Goal: Use online tool/utility: Utilize a website feature to perform a specific function

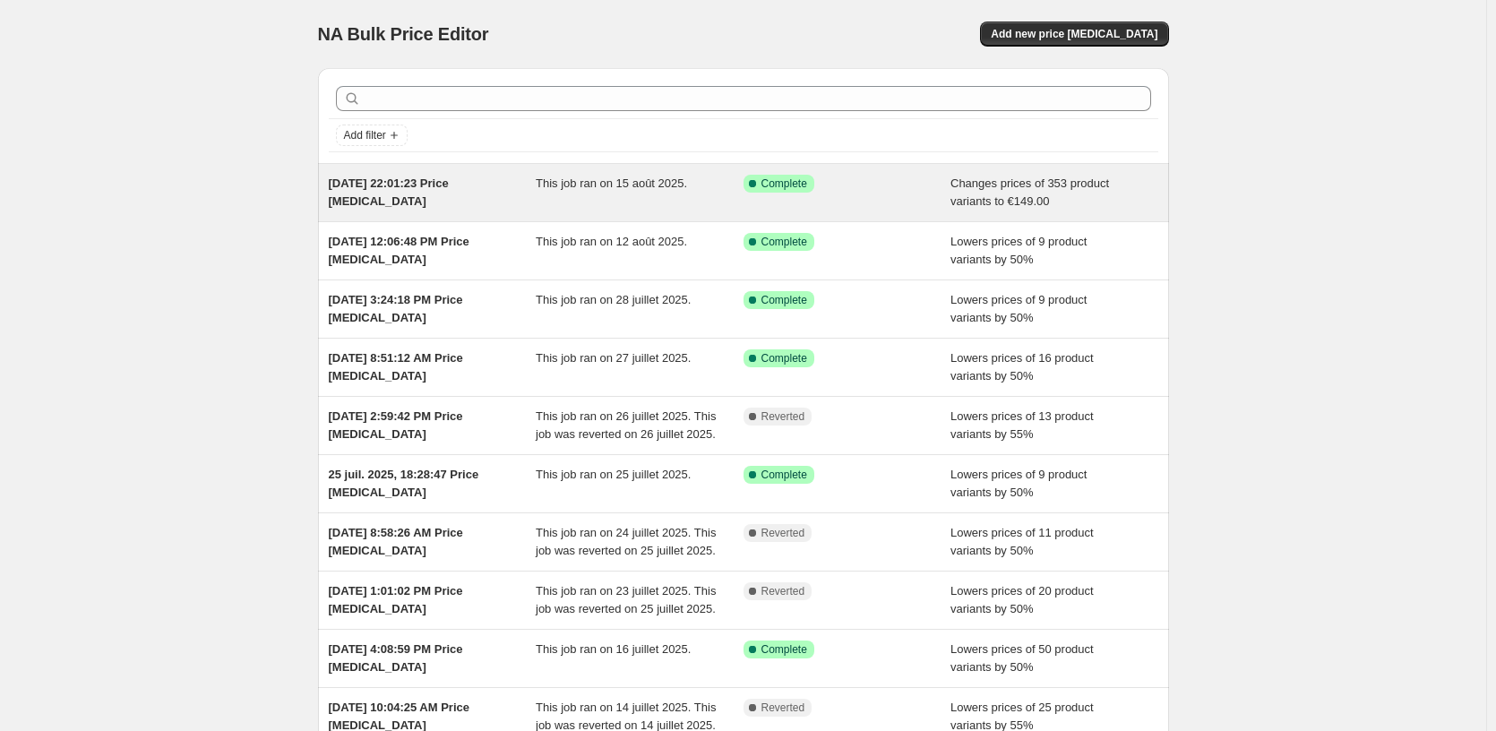
click at [914, 206] on div "Success Complete Complete" at bounding box center [847, 193] width 208 height 36
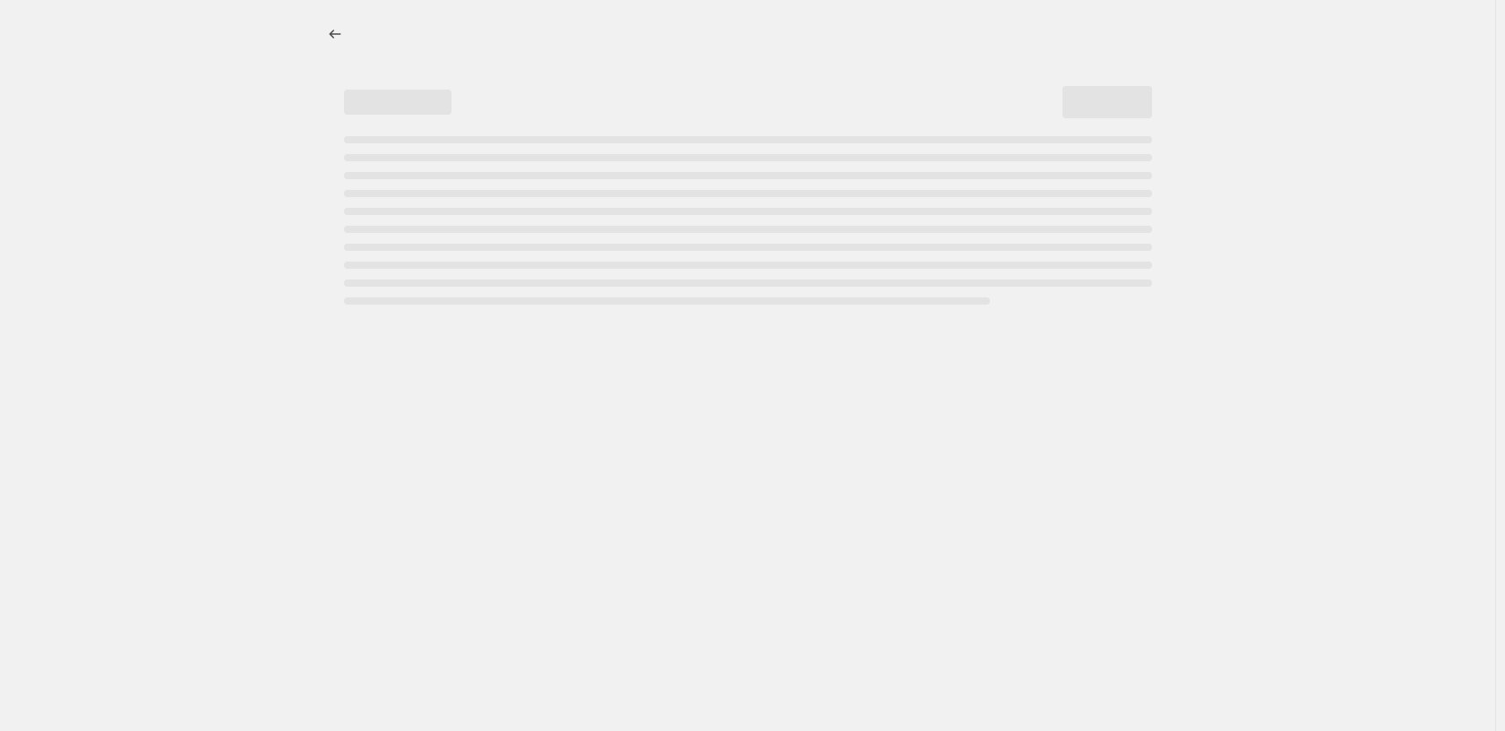
select select "remove"
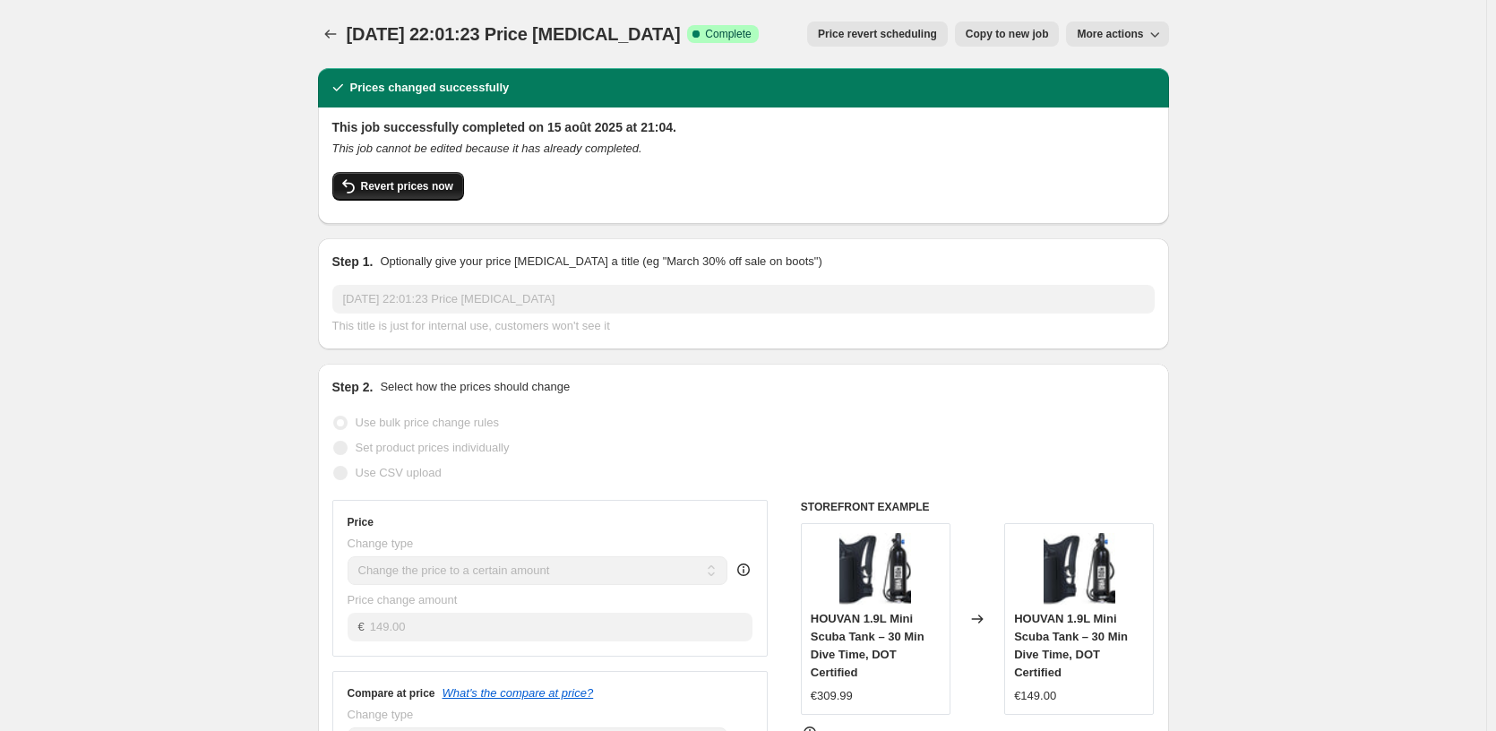
click at [399, 176] on button "Revert prices now" at bounding box center [398, 186] width 132 height 29
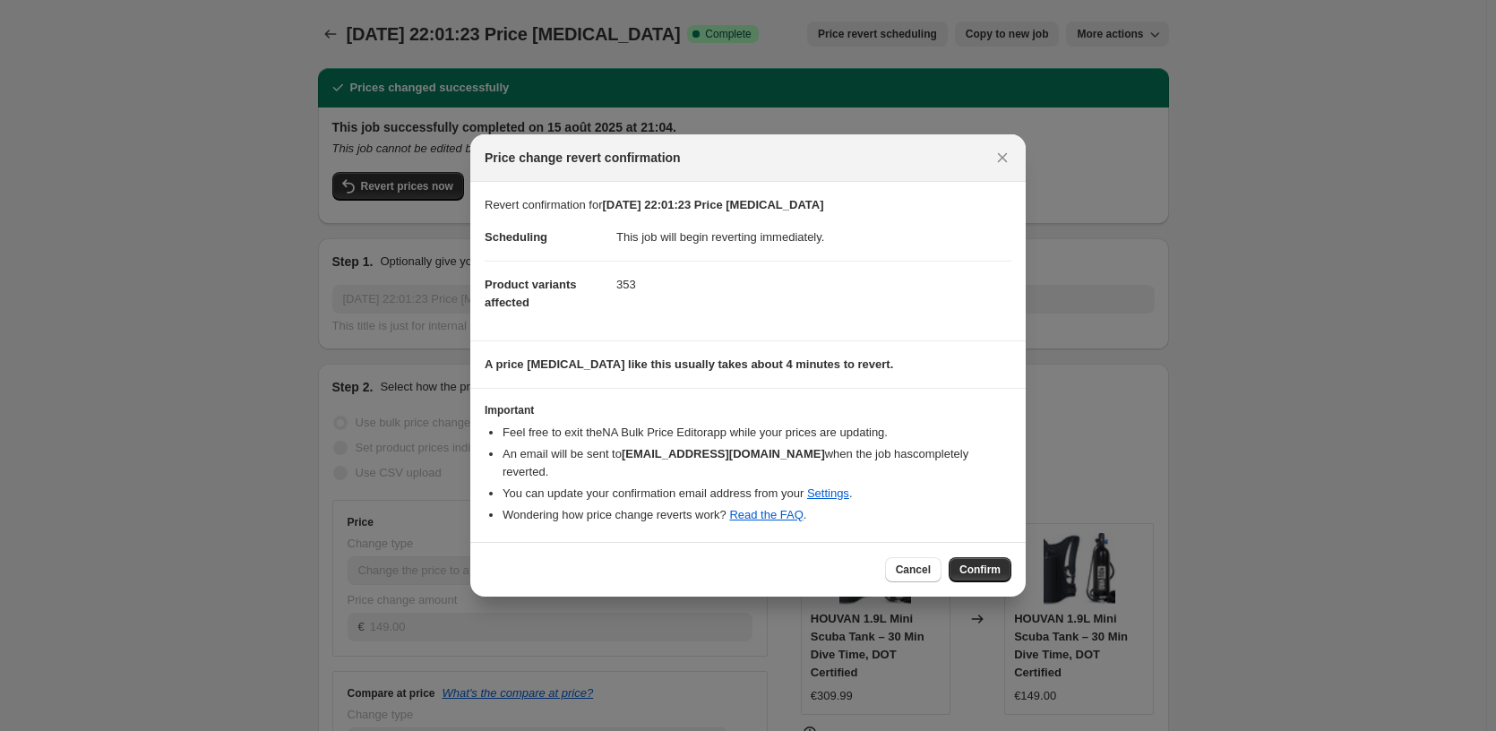
click at [978, 570] on button "Confirm" at bounding box center [980, 569] width 63 height 25
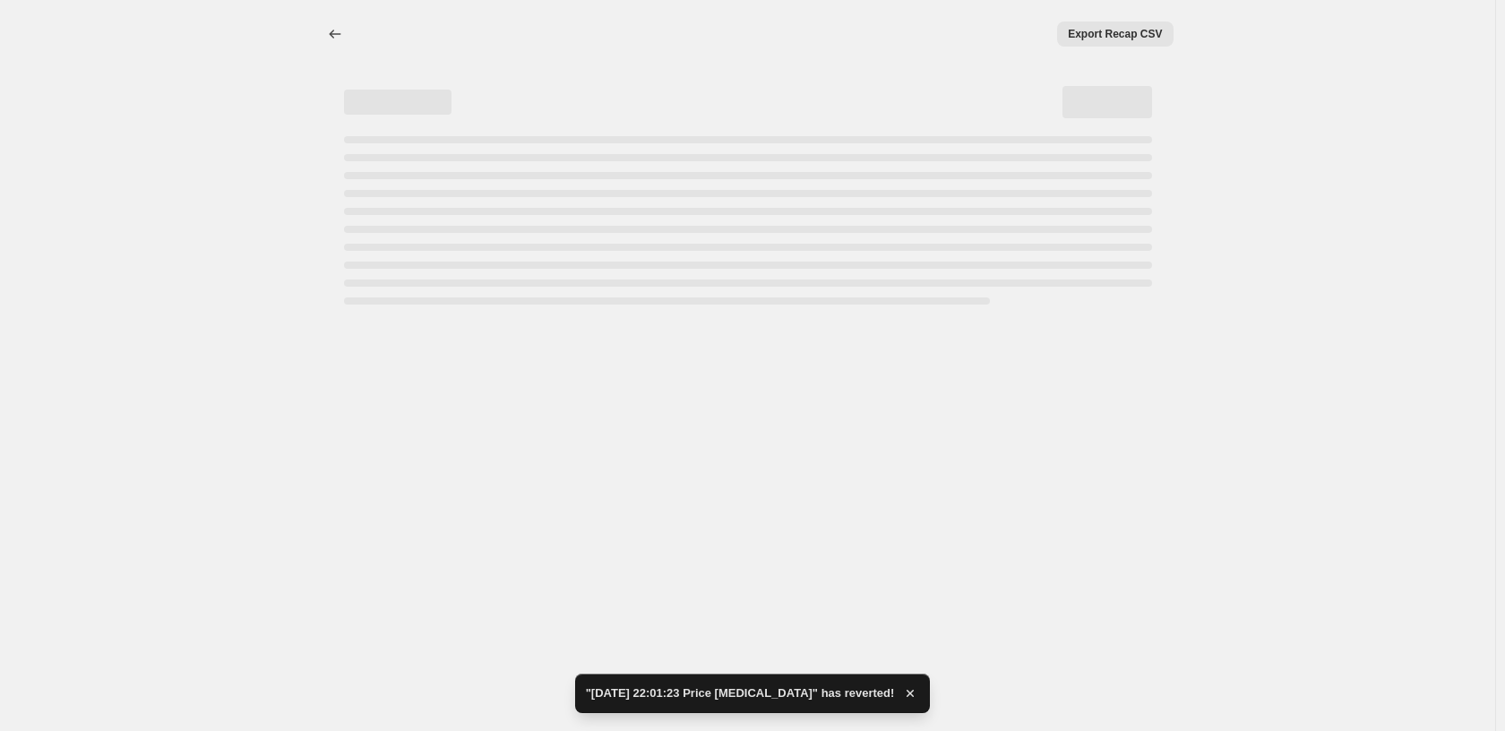
select select "remove"
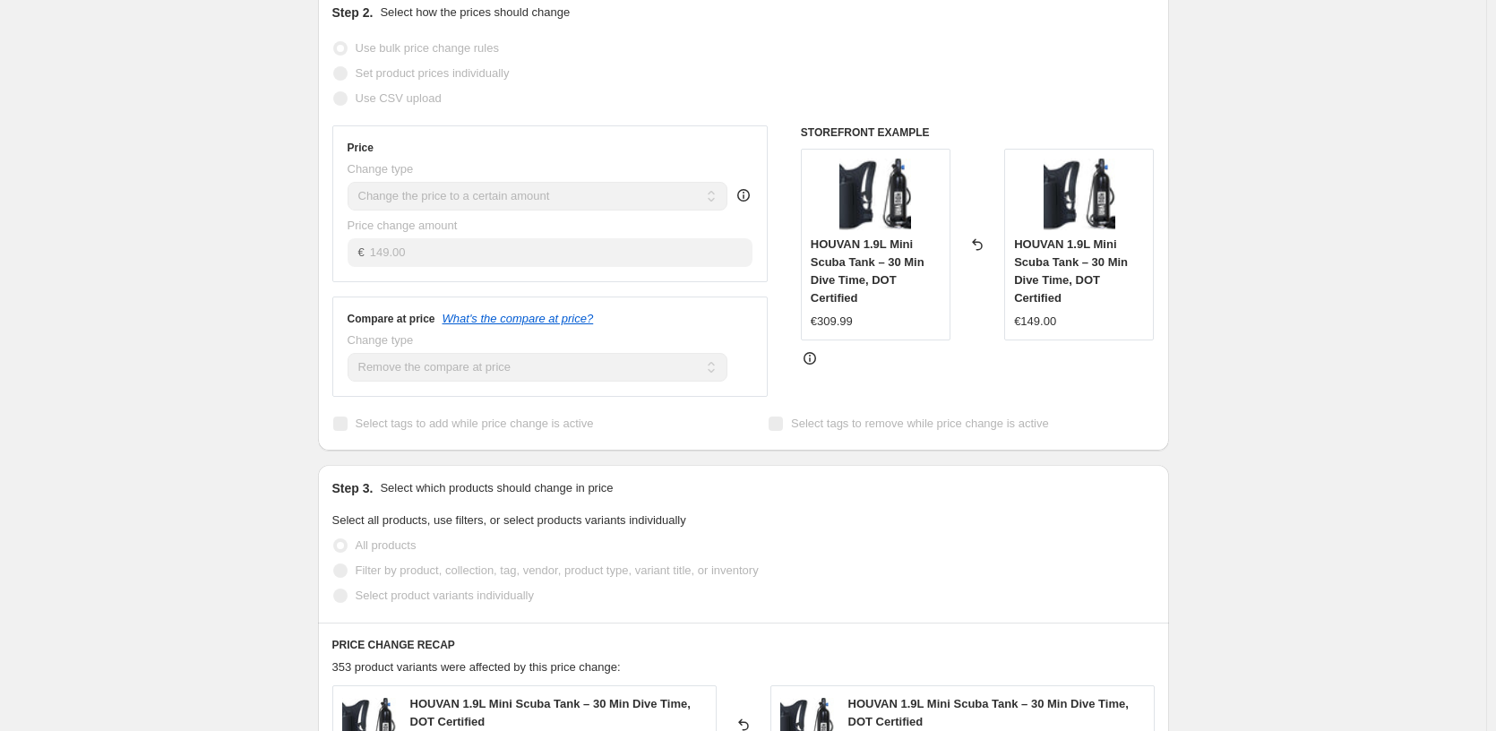
scroll to position [645, 0]
